Goal: Obtain resource: Obtain resource

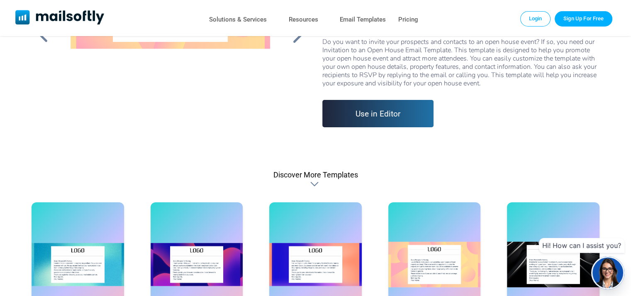
scroll to position [166, 0]
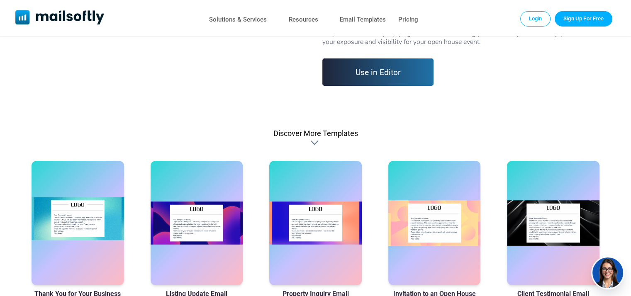
click at [86, 226] on div at bounding box center [78, 223] width 92 height 124
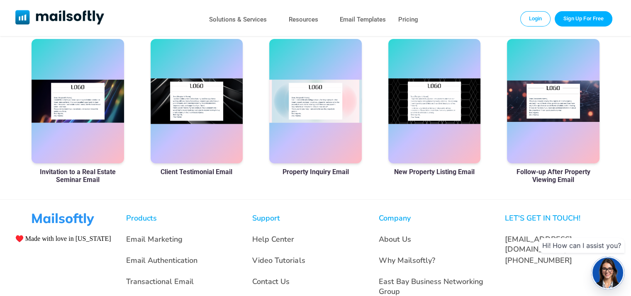
scroll to position [370, 0]
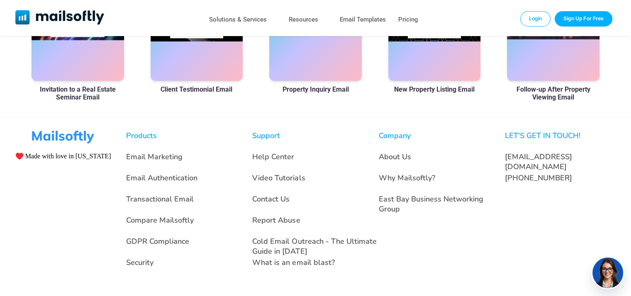
click at [313, 59] on div at bounding box center [315, 18] width 92 height 124
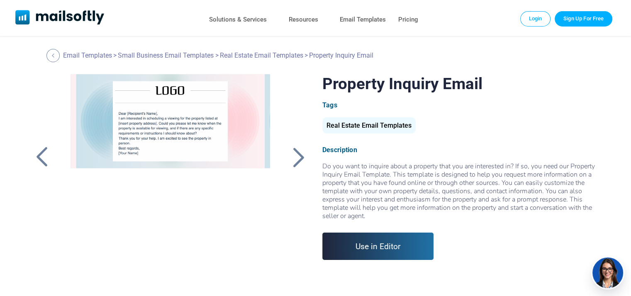
click at [374, 243] on link "Use in Editor" at bounding box center [378, 246] width 112 height 27
